Goal: Task Accomplishment & Management: Manage account settings

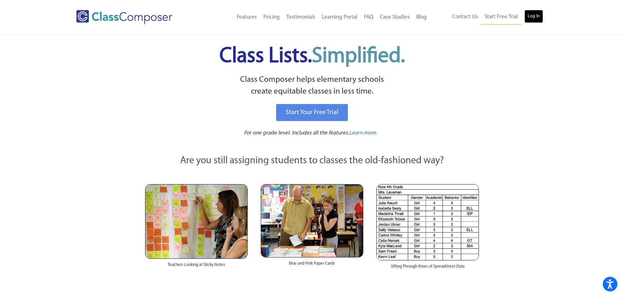
click at [543, 17] on link "Log In" at bounding box center [533, 16] width 19 height 13
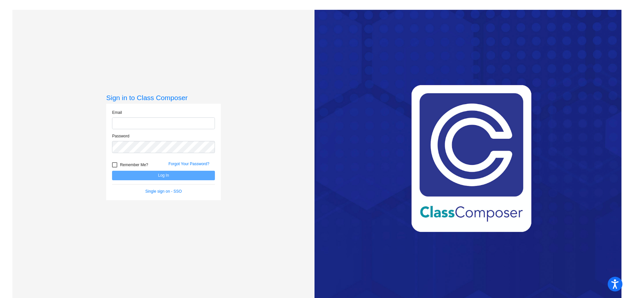
type input "[EMAIL_ADDRESS][DOMAIN_NAME]"
click at [151, 175] on button "Log In" at bounding box center [163, 175] width 103 height 9
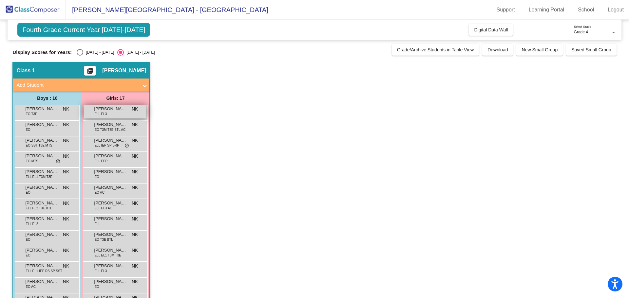
click at [117, 114] on div "Alani Serrato Ramirez ELL EL3 NK lock do_not_disturb_alt" at bounding box center [115, 111] width 63 height 13
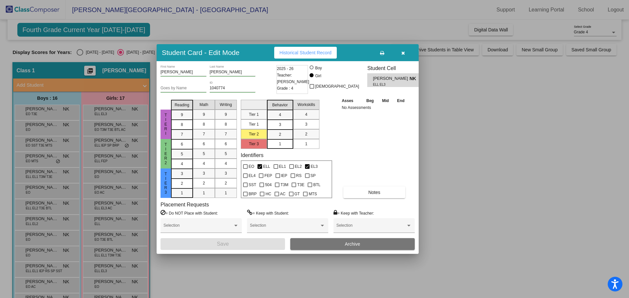
click at [404, 51] on icon "button" at bounding box center [403, 53] width 4 height 5
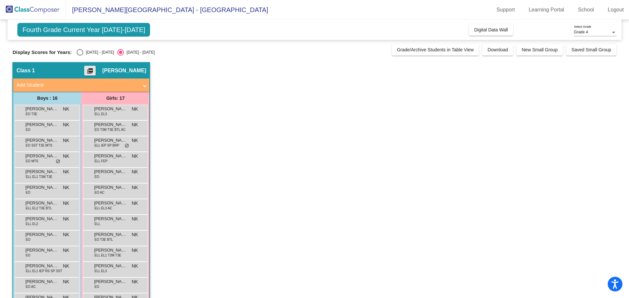
click at [94, 70] on mat-icon "picture_as_pdf" at bounding box center [90, 72] width 8 height 9
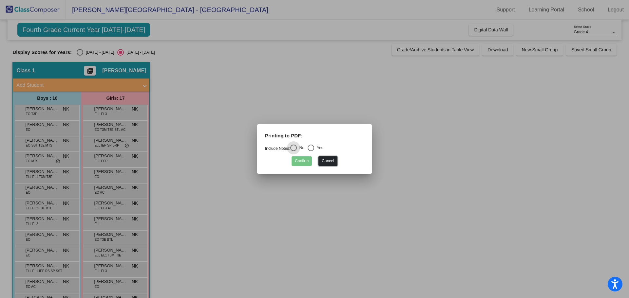
click at [328, 163] on button "Cancel" at bounding box center [327, 161] width 19 height 9
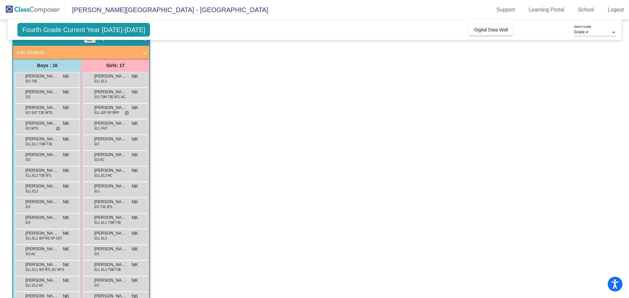
scroll to position [84, 0]
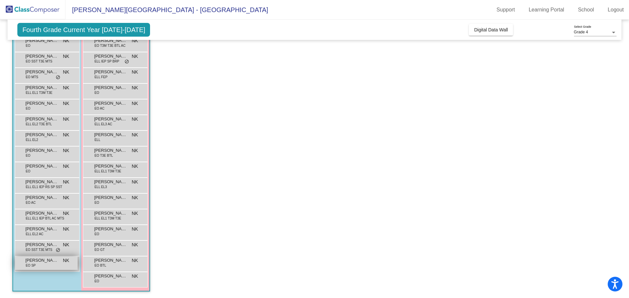
click at [41, 265] on div "Wesley Jones EO SP NK lock do_not_disturb_alt" at bounding box center [46, 263] width 63 height 13
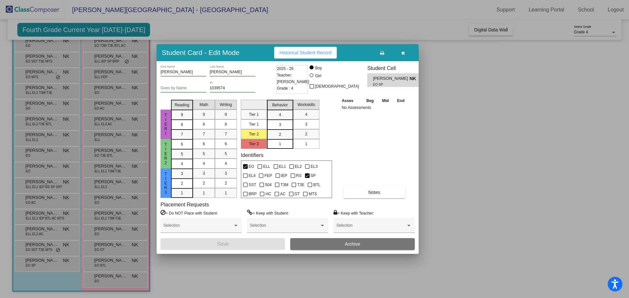
click at [402, 51] on icon "button" at bounding box center [403, 53] width 4 height 5
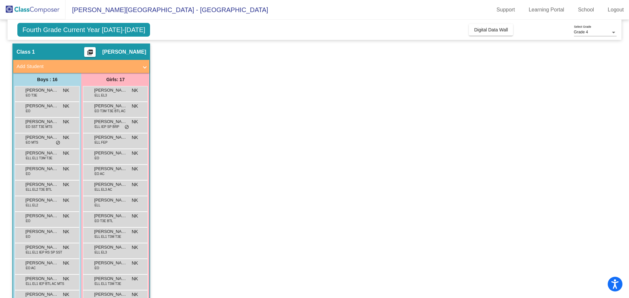
scroll to position [51, 0]
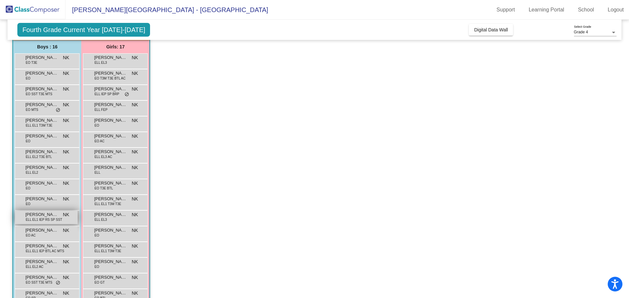
click at [36, 216] on span "Ricardo Mejia JR" at bounding box center [41, 215] width 33 height 7
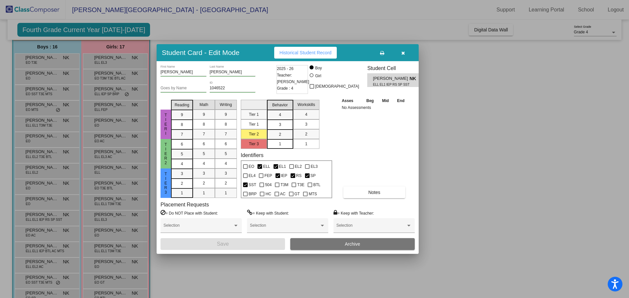
click at [366, 184] on div "Asses Beg Mid End No Assessments Notes" at bounding box center [374, 147] width 69 height 101
click at [366, 190] on button "Notes" at bounding box center [374, 193] width 62 height 12
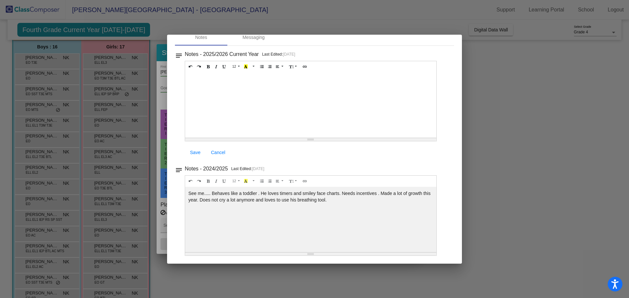
scroll to position [0, 0]
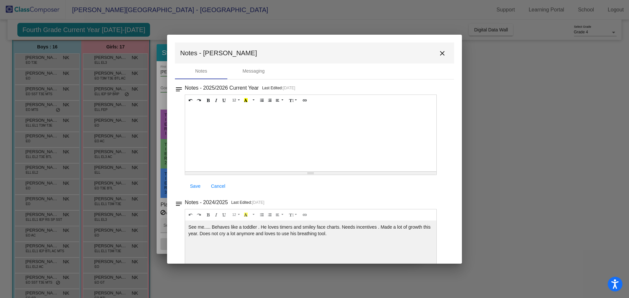
click at [438, 56] on mat-icon "close" at bounding box center [442, 53] width 8 height 8
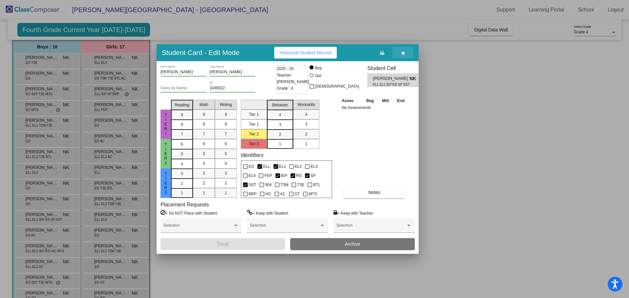
click at [402, 54] on icon "button" at bounding box center [403, 53] width 4 height 5
